Goal: Information Seeking & Learning: Check status

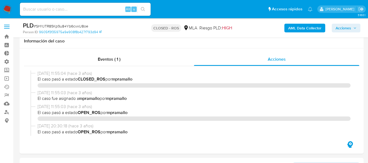
select select "10"
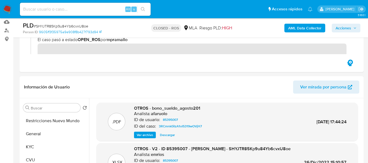
scroll to position [27, 0]
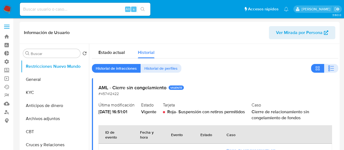
select select "10"
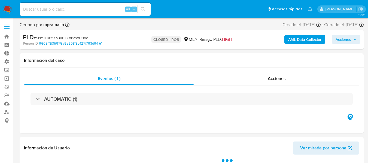
select select "10"
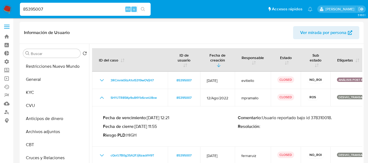
select select "10"
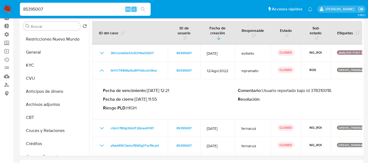
scroll to position [191, 0]
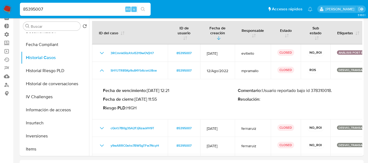
click at [44, 11] on input "85395007" at bounding box center [85, 9] width 131 height 7
paste input "212045881"
type input "212045881"
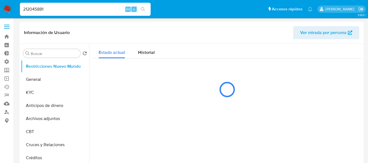
select select "10"
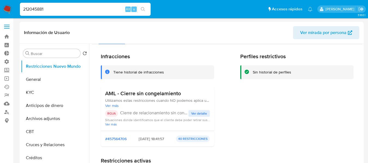
scroll to position [27, 0]
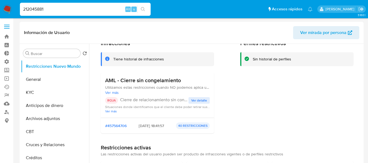
click at [196, 102] on span "Ver detalle" at bounding box center [199, 100] width 16 height 5
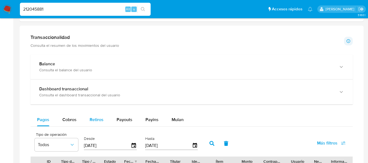
scroll to position [408, 0]
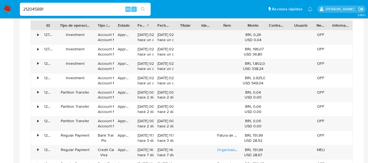
drag, startPoint x: 81, startPoint y: 26, endPoint x: 98, endPoint y: 27, distance: 16.7
click at [98, 27] on div at bounding box center [94, 25] width 10 height 9
click at [38, 64] on div "•" at bounding box center [37, 63] width 1 height 5
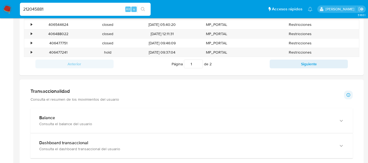
scroll to position [218, 0]
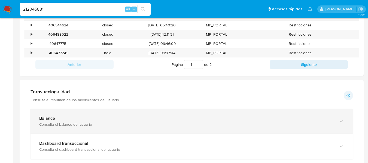
click at [93, 115] on div "Balance Consulta el balance del usuario" at bounding box center [191, 121] width 322 height 25
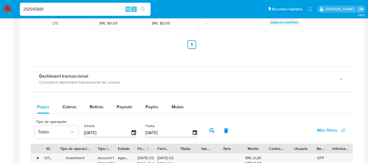
scroll to position [490, 0]
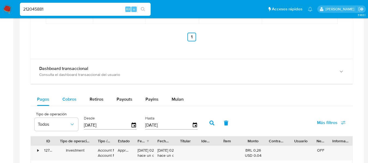
click at [60, 96] on button "Cobros" at bounding box center [69, 99] width 27 height 13
select select "10"
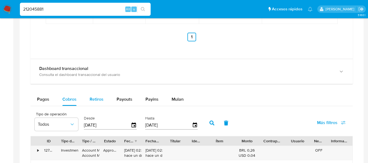
click at [100, 102] on span "Retiros" at bounding box center [97, 99] width 14 height 6
select select "10"
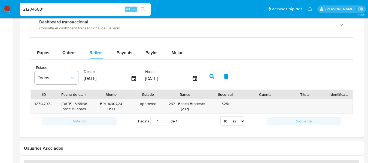
scroll to position [544, 0]
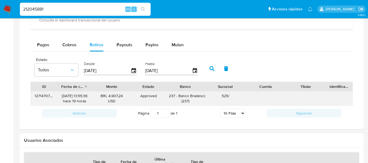
drag, startPoint x: 96, startPoint y: 85, endPoint x: 95, endPoint y: 93, distance: 8.0
click at [95, 93] on div "ID Fecha de creación Monto Estado Banco Sucursal Cuenta Titular Identificación …" at bounding box center [191, 94] width 322 height 24
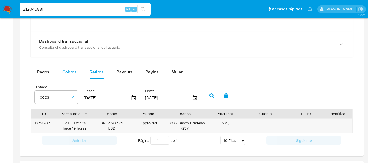
click at [65, 77] on div "Cobros" at bounding box center [69, 72] width 14 height 13
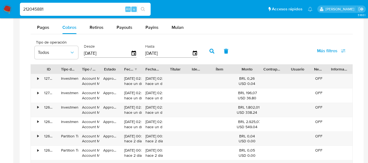
scroll to position [599, 0]
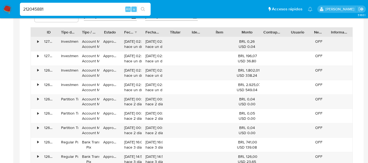
click at [38, 42] on div "•" at bounding box center [37, 41] width 1 height 5
